Goal: Information Seeking & Learning: Learn about a topic

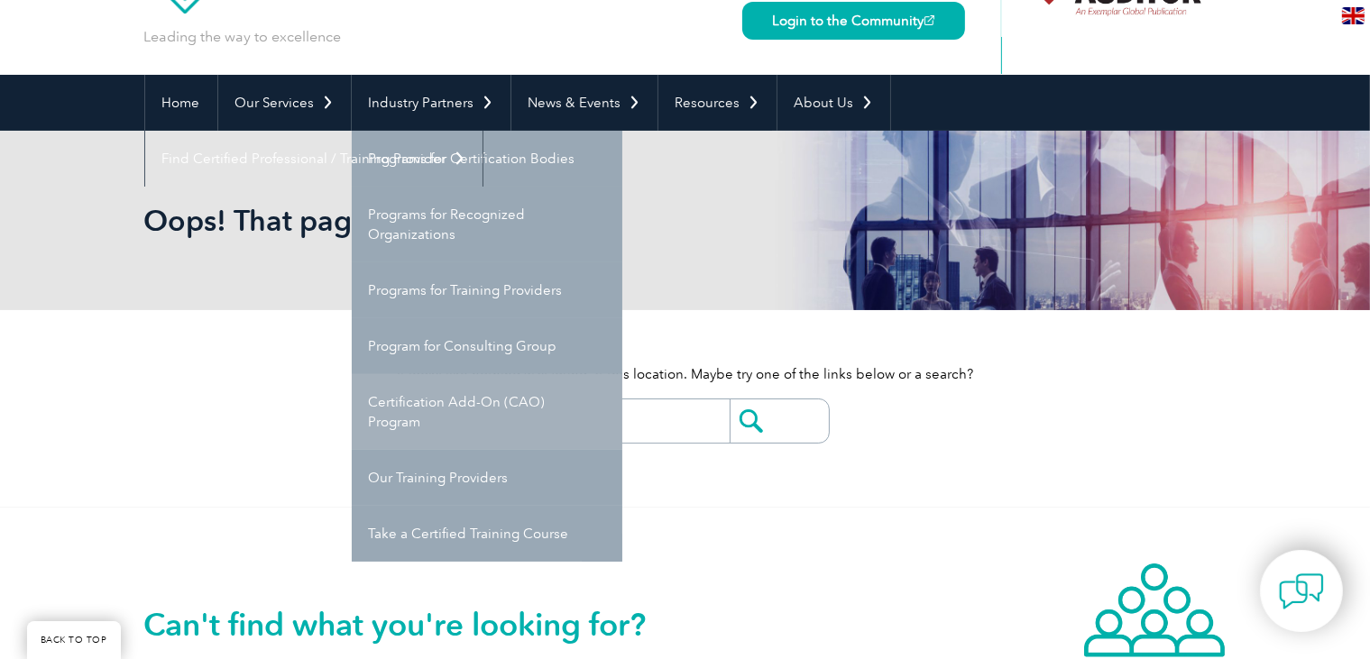
scroll to position [190, 0]
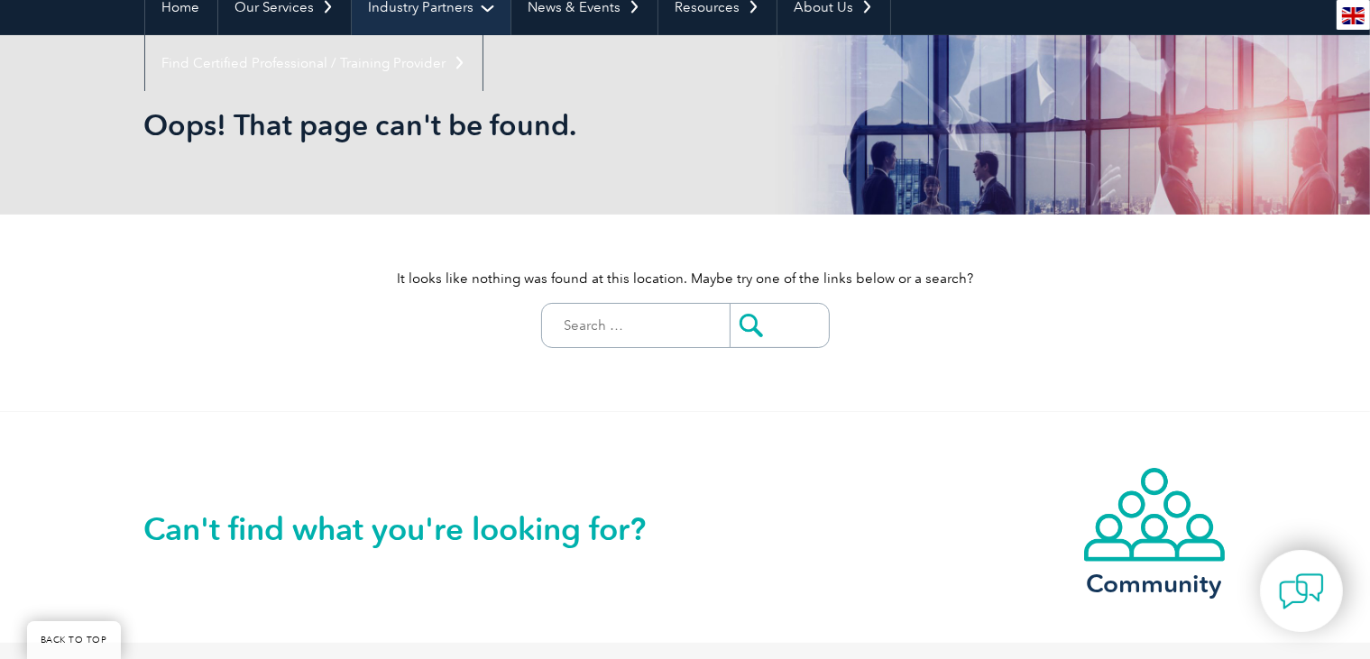
click at [428, 5] on link "Industry Partners" at bounding box center [431, 7] width 159 height 56
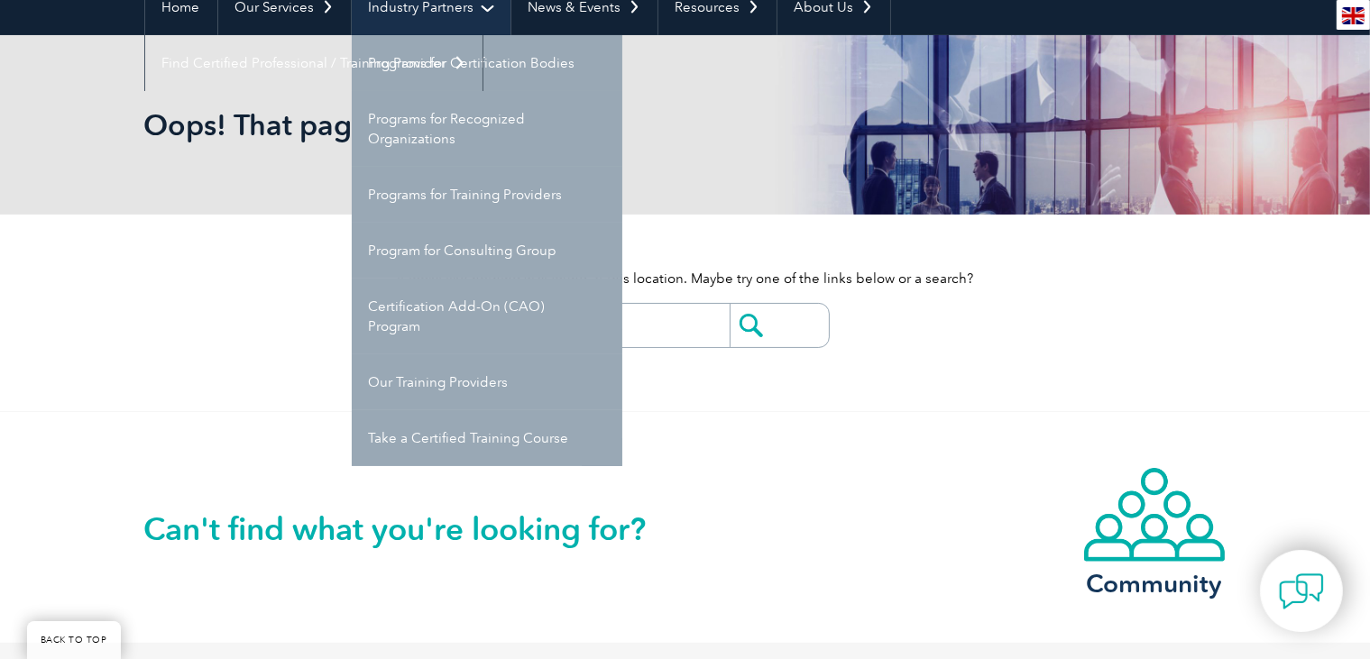
scroll to position [0, 0]
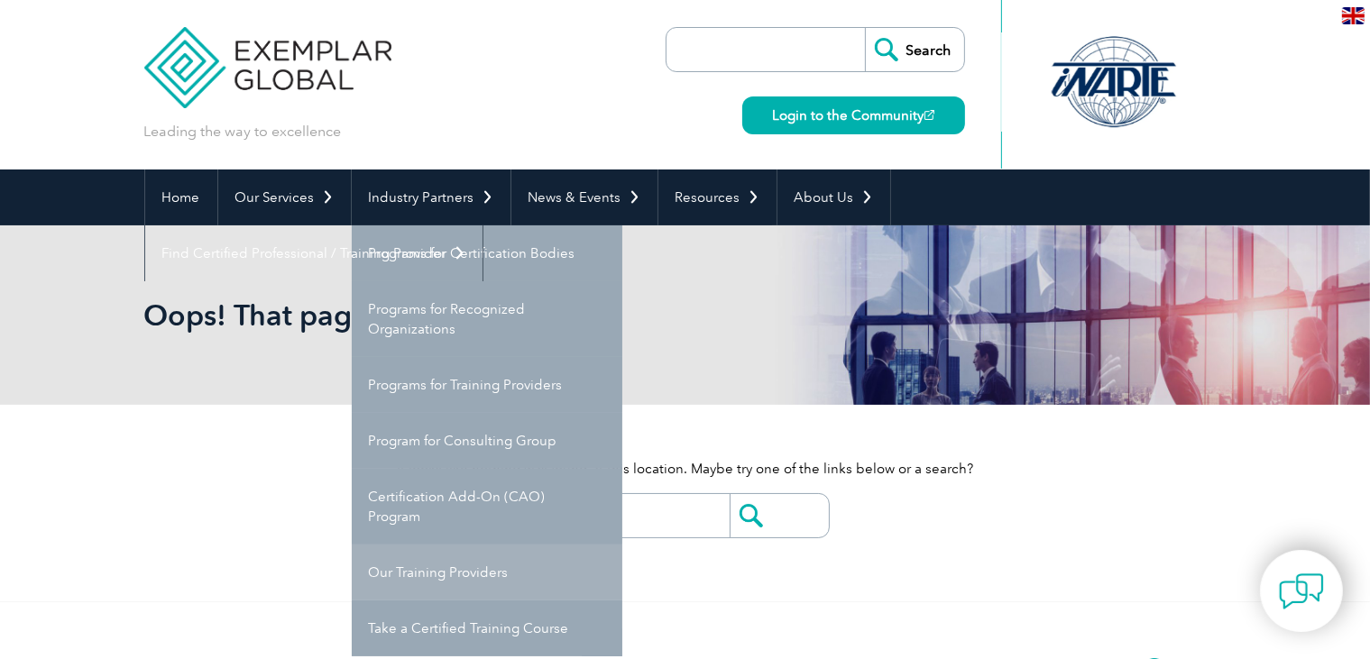
click at [464, 575] on link "Our Training Providers" at bounding box center [487, 573] width 271 height 56
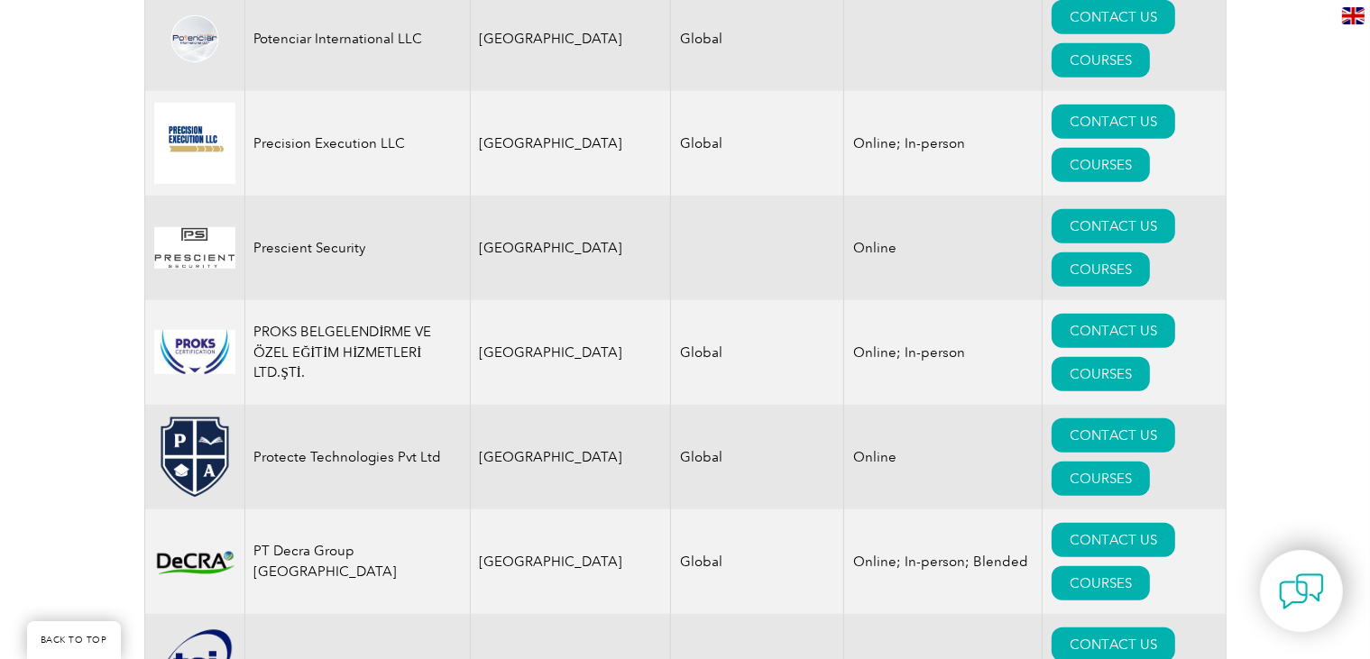
scroll to position [21545, 0]
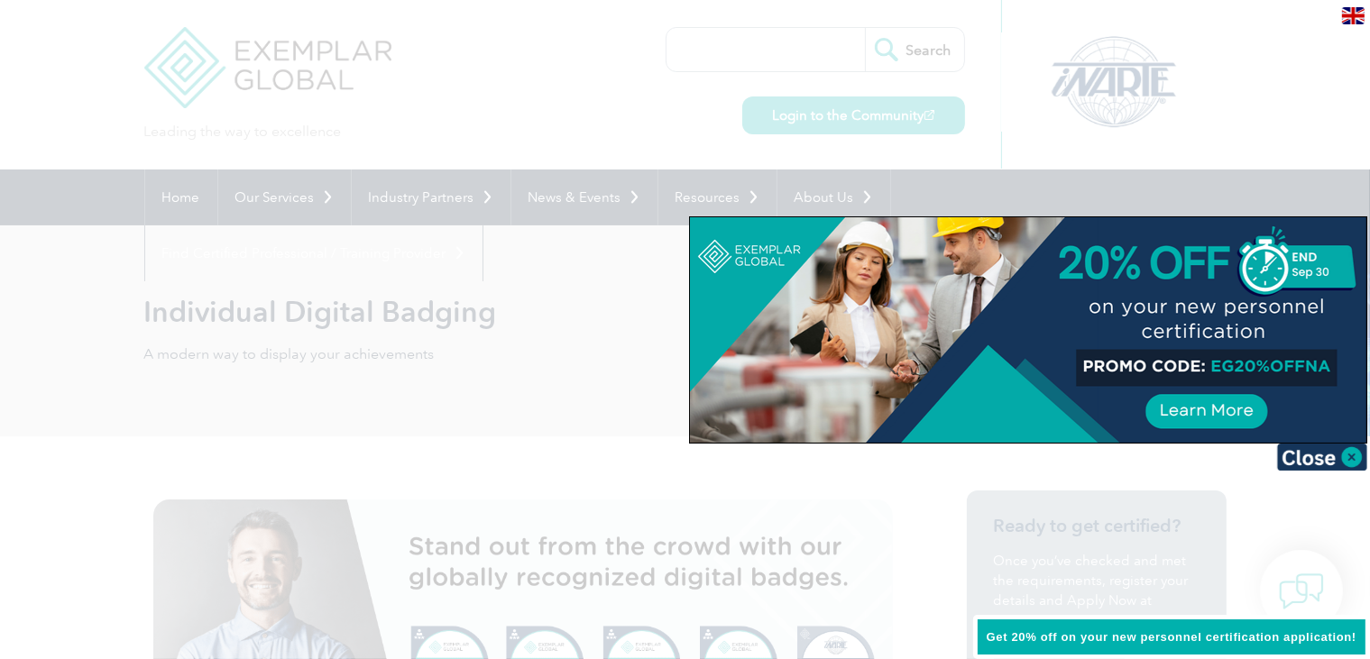
scroll to position [285, 0]
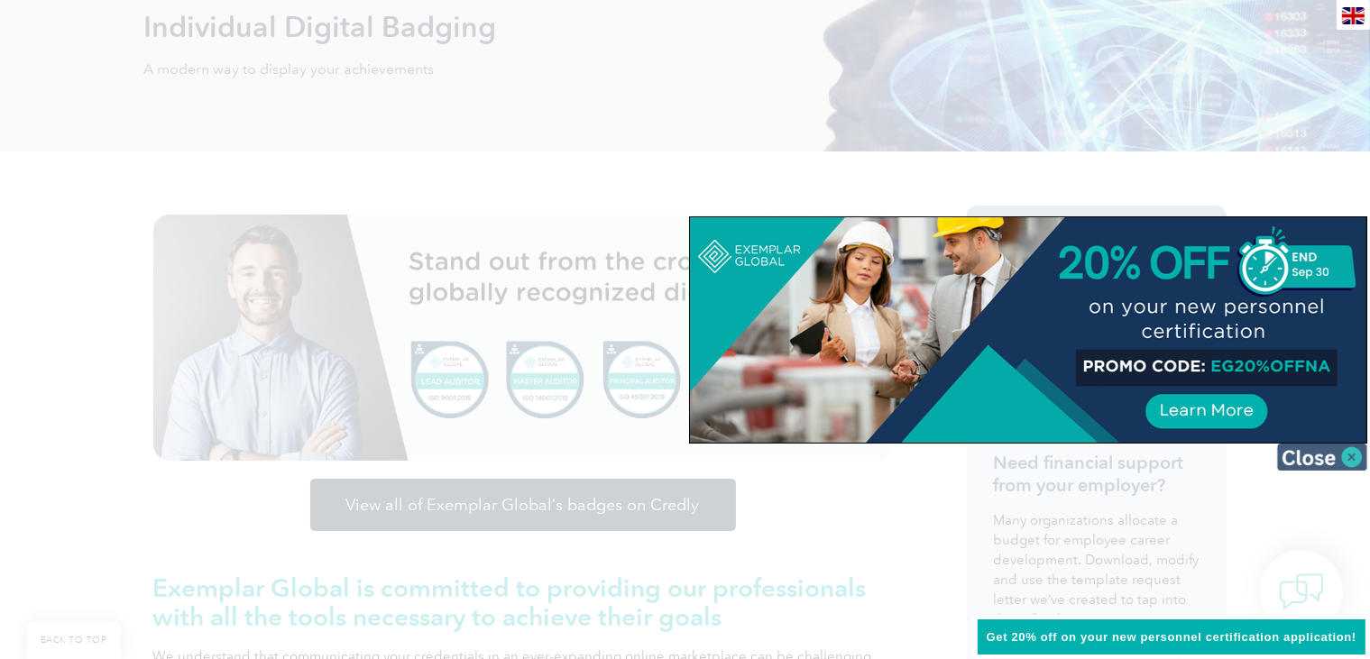
click at [1355, 458] on img at bounding box center [1322, 457] width 90 height 27
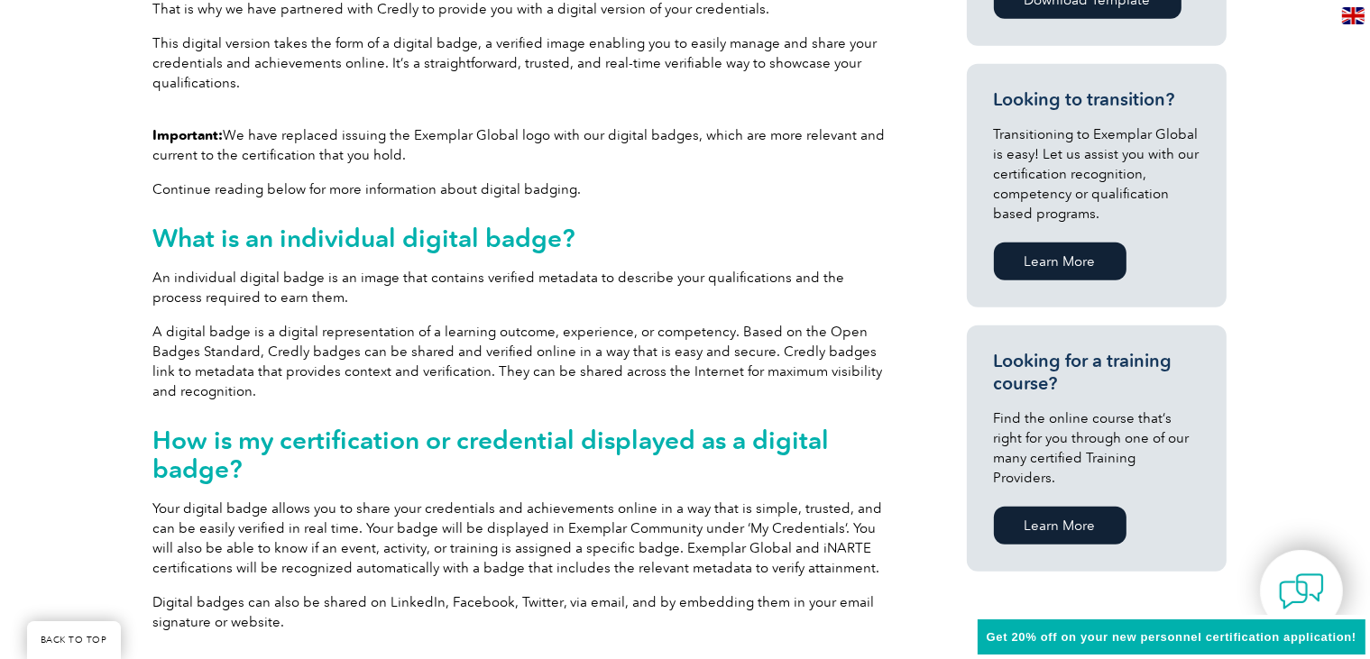
scroll to position [476, 0]
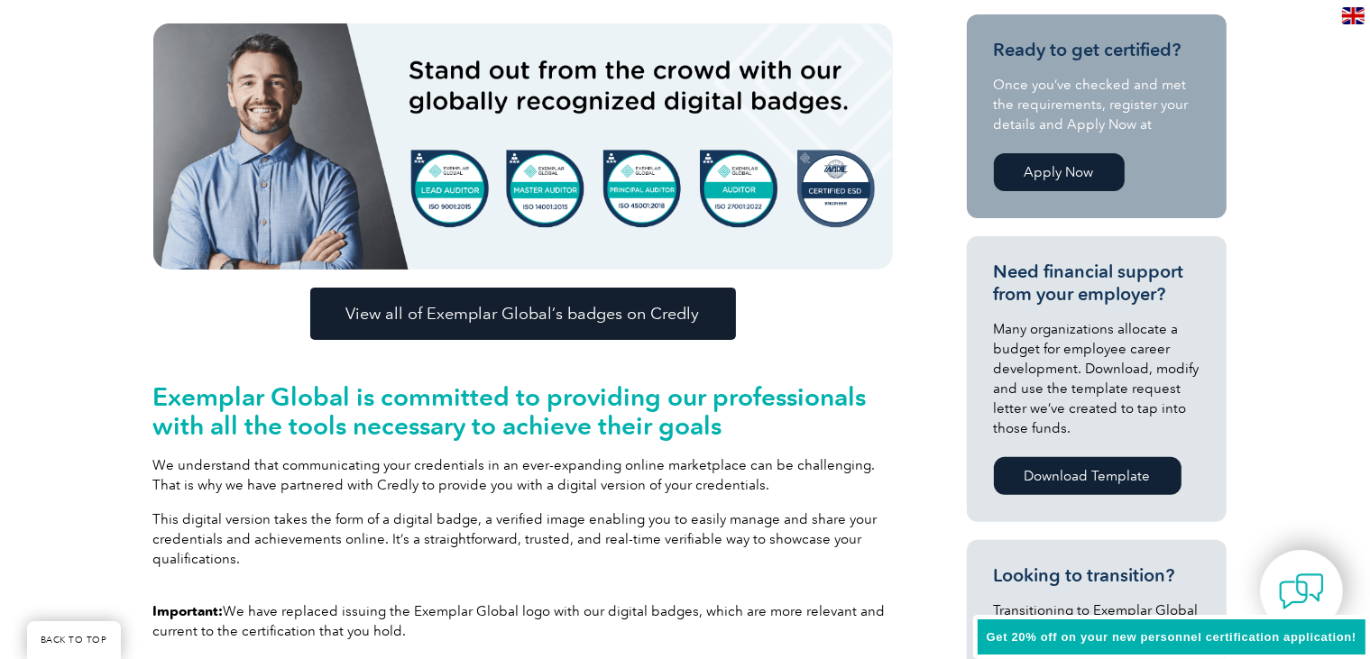
click at [1056, 174] on link "Apply Now" at bounding box center [1059, 172] width 131 height 38
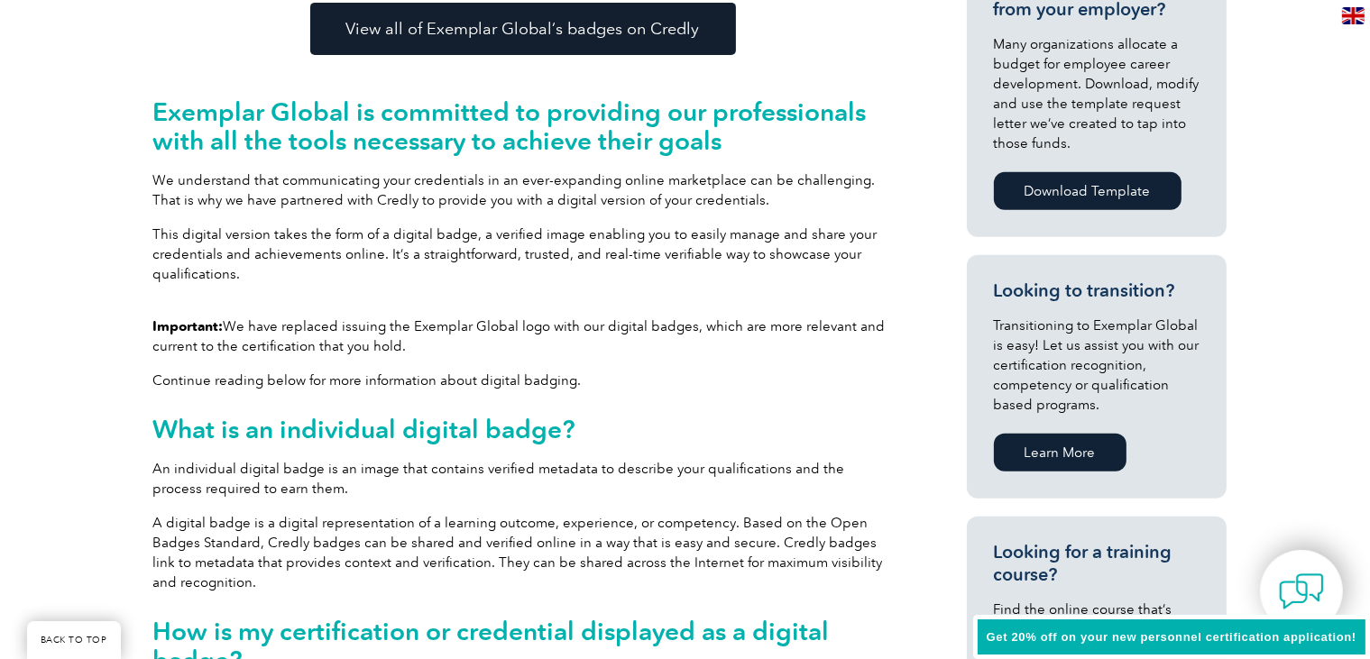
scroll to position [1047, 0]
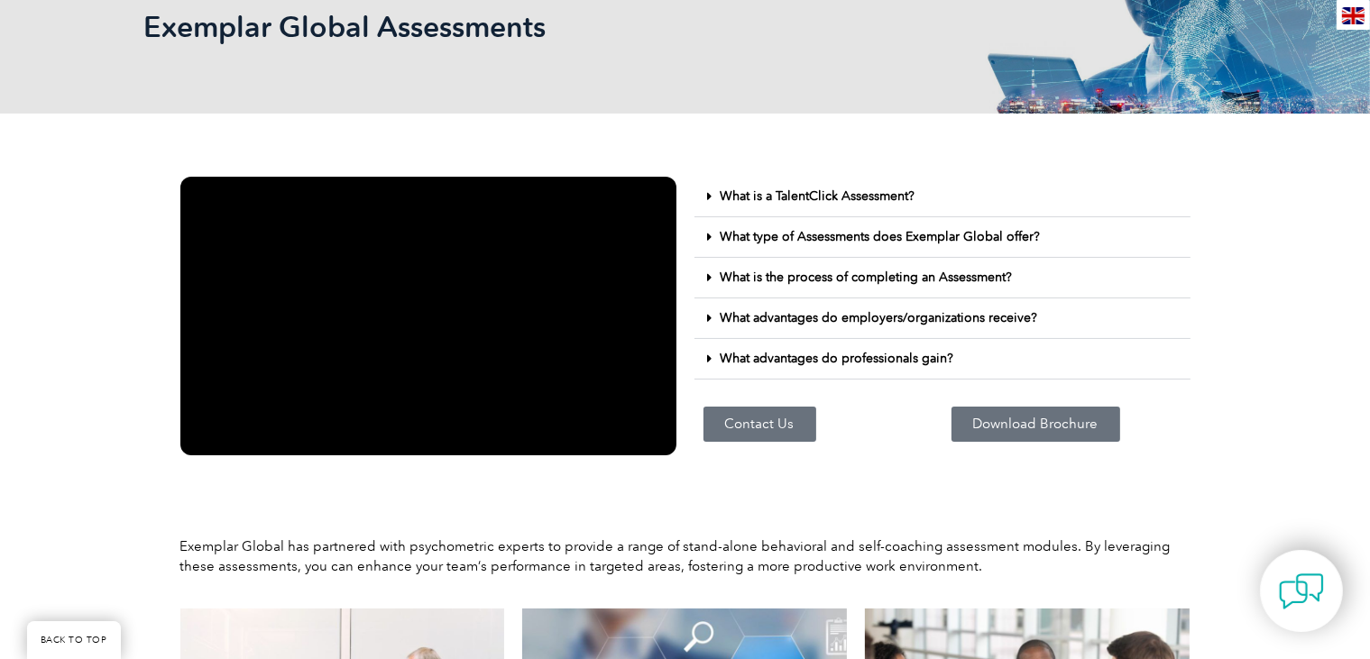
scroll to position [381, 0]
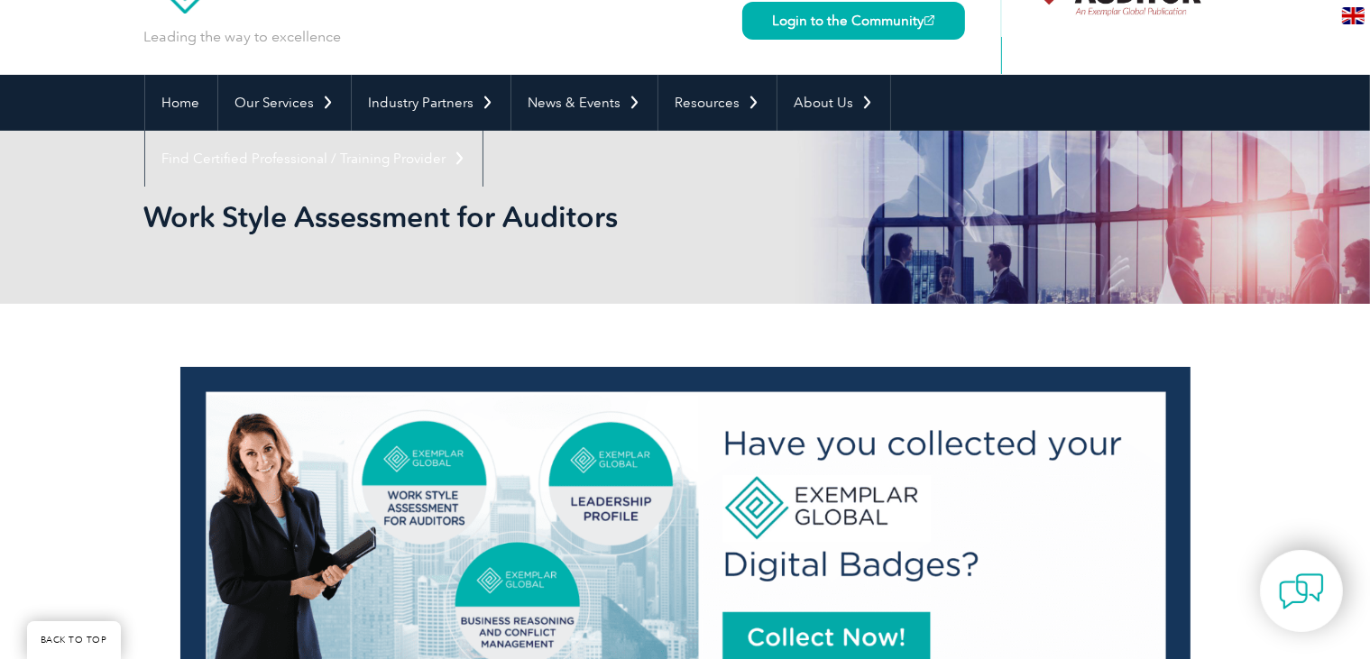
scroll to position [190, 0]
